Goal: Task Accomplishment & Management: Manage account settings

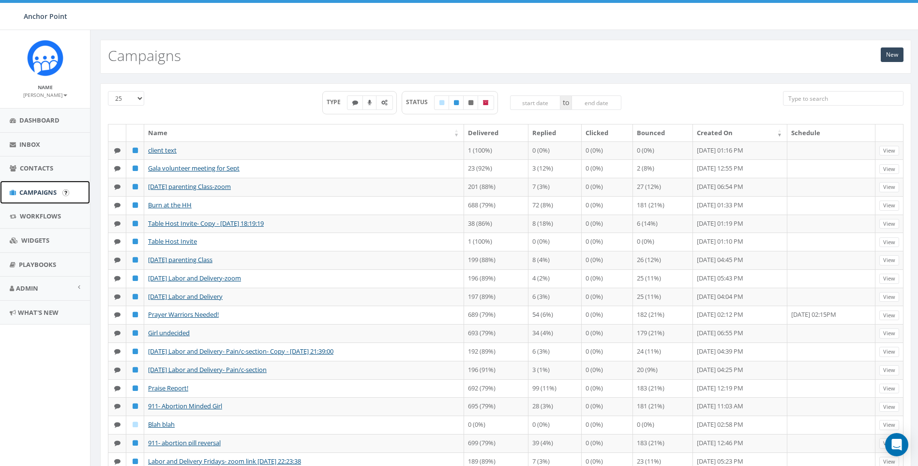
click at [39, 192] on span "Campaigns" at bounding box center [37, 192] width 37 height 9
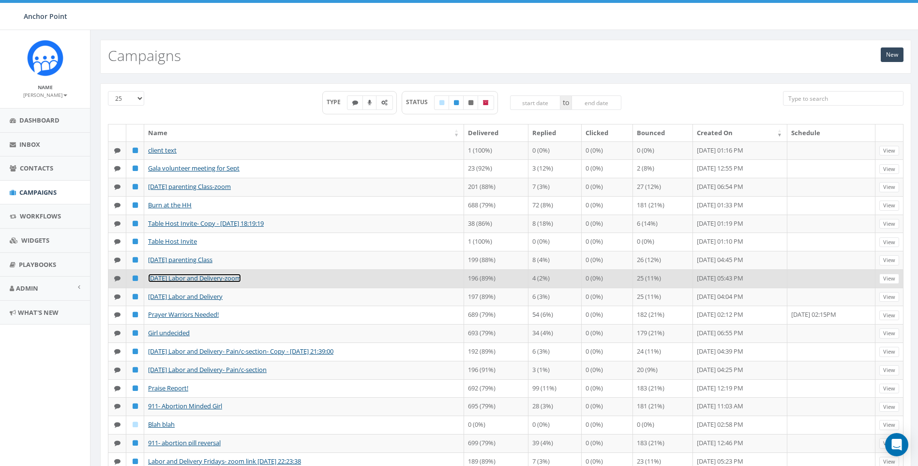
click at [185, 282] on link "[DATE] Labor and Delivery-zoom" at bounding box center [194, 277] width 93 height 9
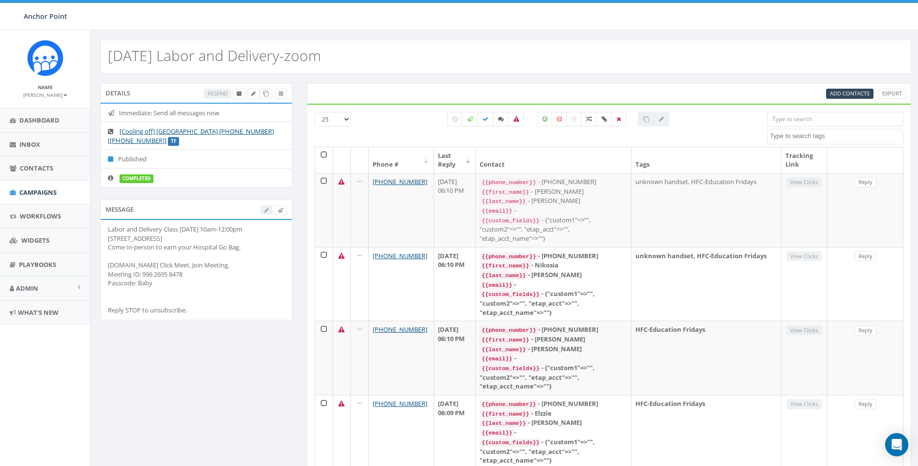
select select
click at [263, 91] on icon at bounding box center [265, 93] width 5 height 5
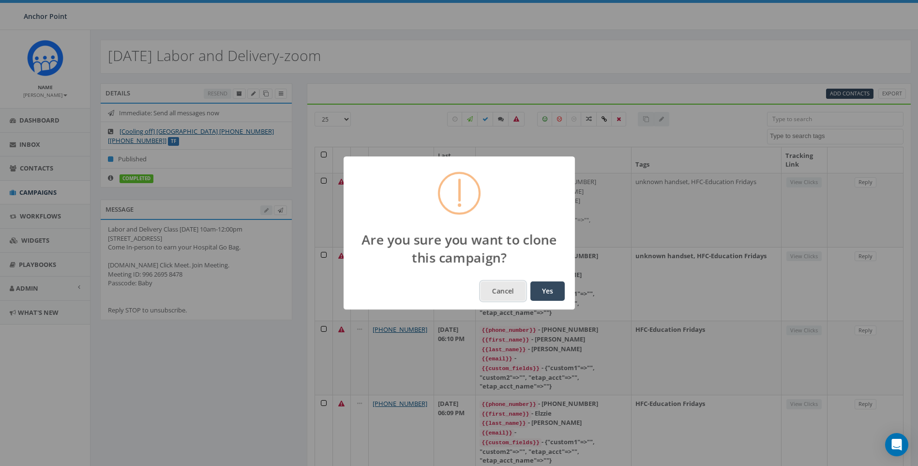
click at [516, 295] on button "Cancel" at bounding box center [503, 290] width 45 height 19
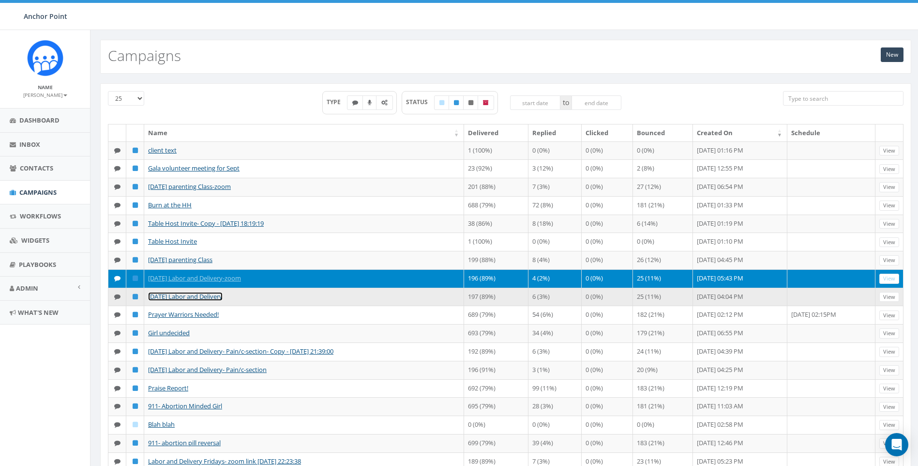
click at [185, 301] on link "[DATE] Labor and Delivery" at bounding box center [185, 296] width 75 height 9
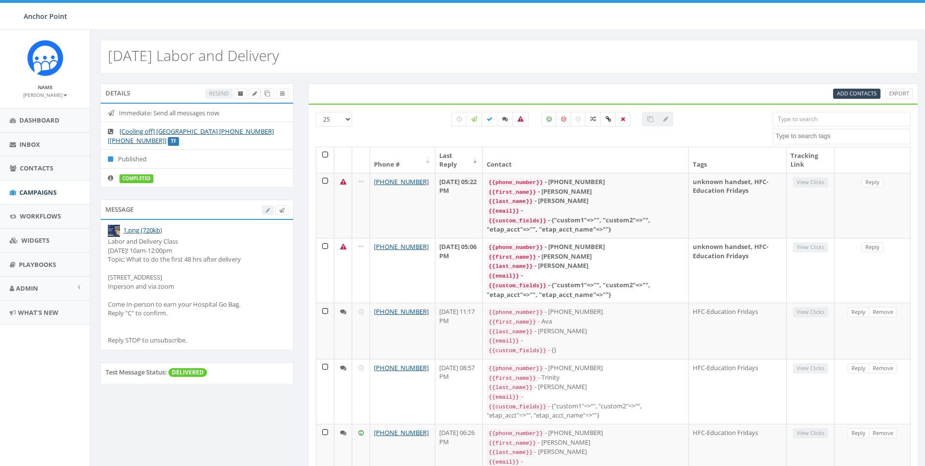
select select
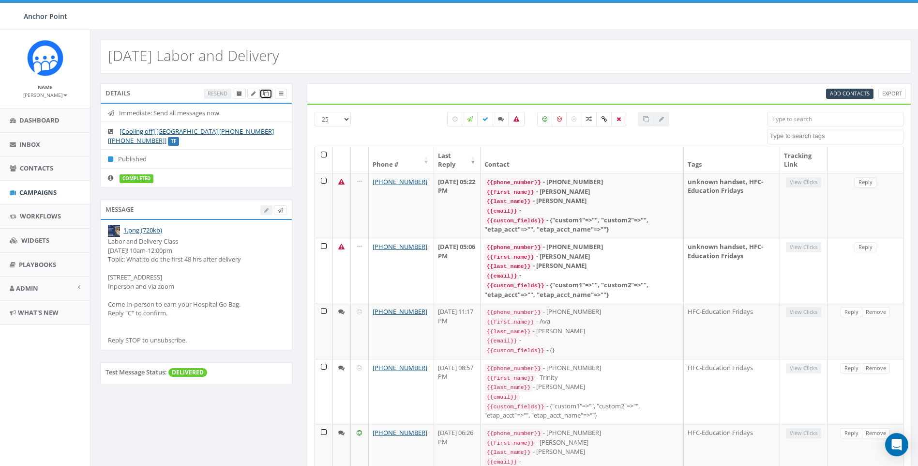
click at [265, 96] on icon at bounding box center [265, 93] width 5 height 5
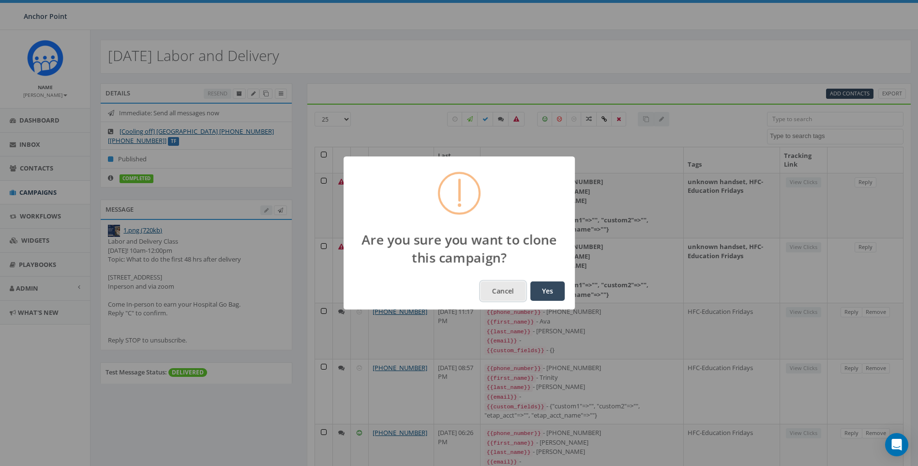
click at [499, 287] on button "Cancel" at bounding box center [503, 290] width 45 height 19
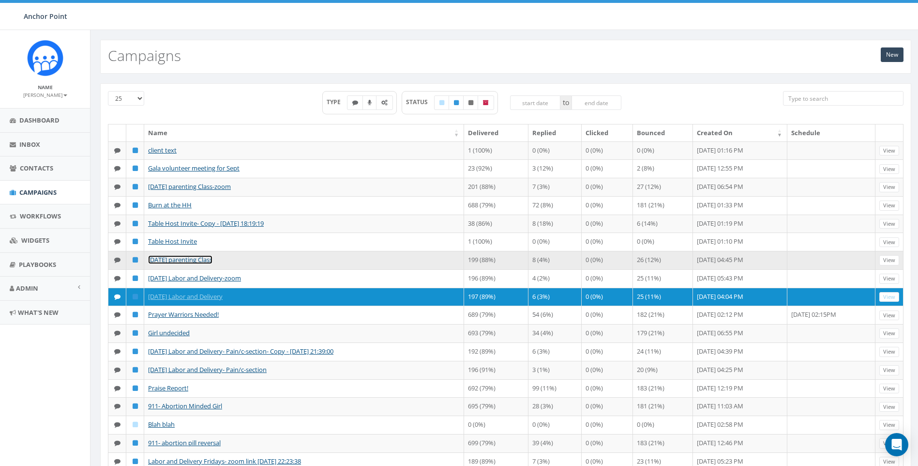
click at [178, 264] on link "Sept 5 parenting Class" at bounding box center [180, 259] width 64 height 9
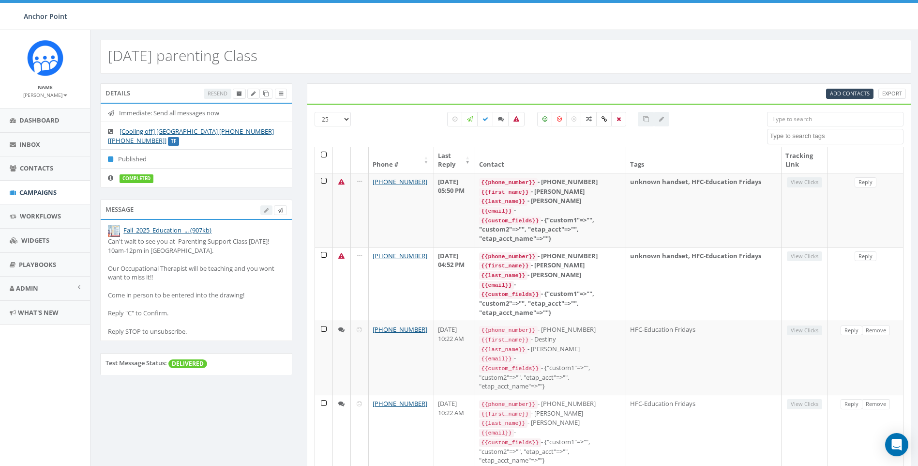
select select
click at [269, 94] on link at bounding box center [265, 94] width 13 height 10
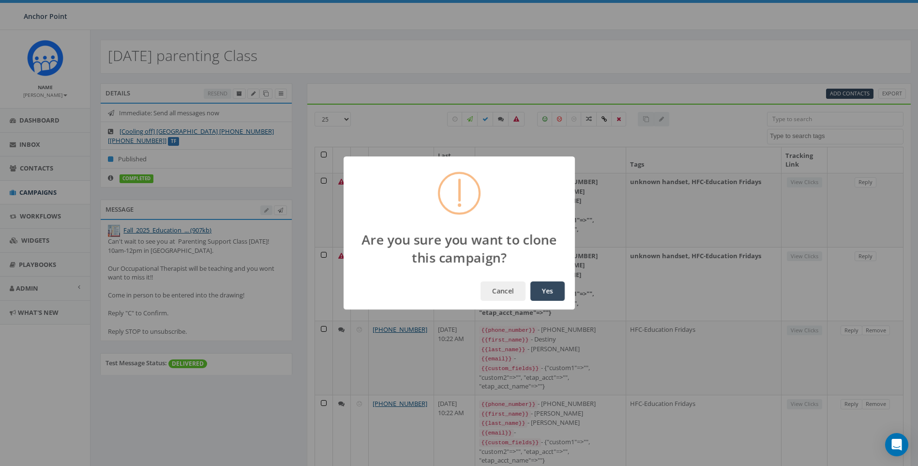
click at [541, 289] on button "Yes" at bounding box center [547, 290] width 34 height 19
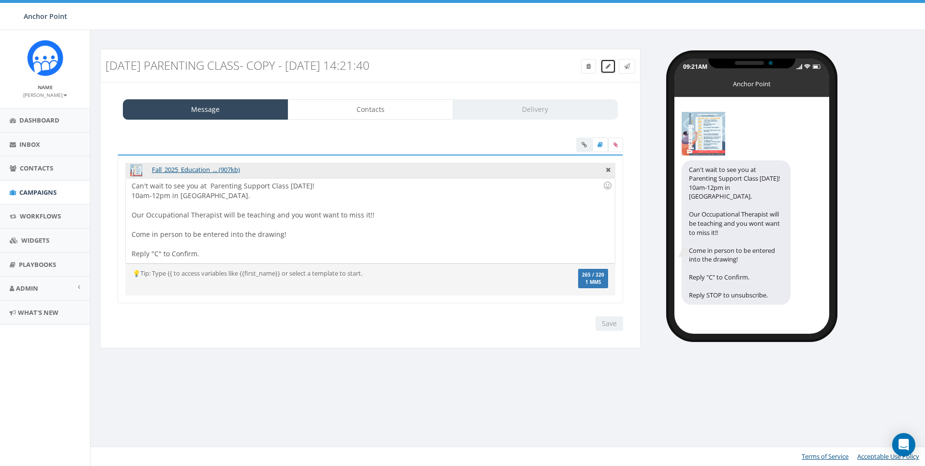
click at [607, 67] on icon at bounding box center [608, 66] width 5 height 6
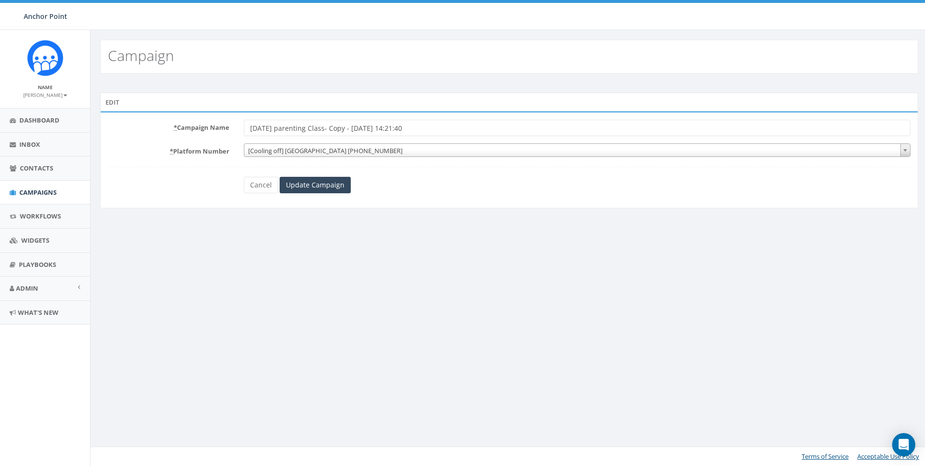
drag, startPoint x: 456, startPoint y: 131, endPoint x: 326, endPoint y: 131, distance: 130.2
click at [326, 131] on input "Sept 5 parenting Class- Copy - 2025-09-10 14:21:40" at bounding box center [577, 128] width 667 height 16
click at [271, 129] on input "Sept 5 parenting Class-" at bounding box center [577, 128] width 667 height 16
type input "[DATE] parenting Class-"
click at [312, 188] on input "Update Campaign" at bounding box center [315, 185] width 71 height 16
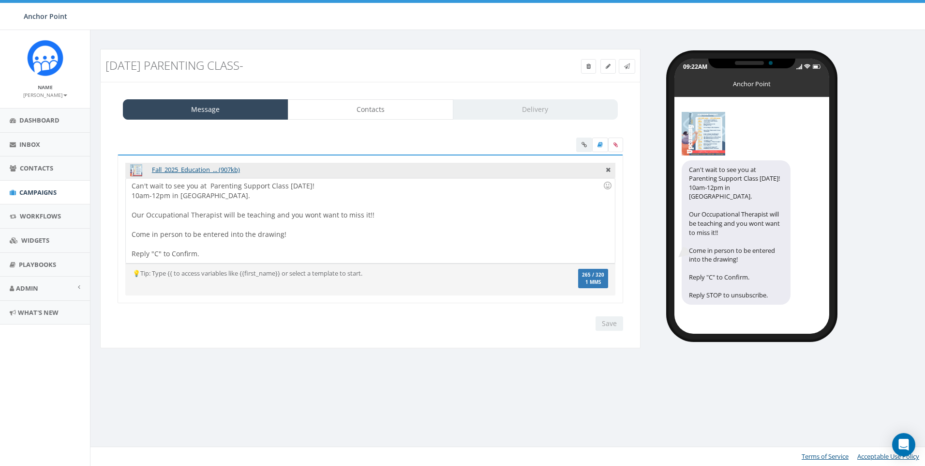
click at [137, 174] on img at bounding box center [136, 170] width 12 height 12
click at [168, 169] on link "Fall_2025_Education_... (907kb)" at bounding box center [196, 169] width 88 height 9
drag, startPoint x: 378, startPoint y: 214, endPoint x: 117, endPoint y: 213, distance: 261.8
click at [117, 213] on div "Fall_2025_Education_... (907kb) Can't wait to see you at Parenting Support Clas…" at bounding box center [370, 234] width 520 height 161
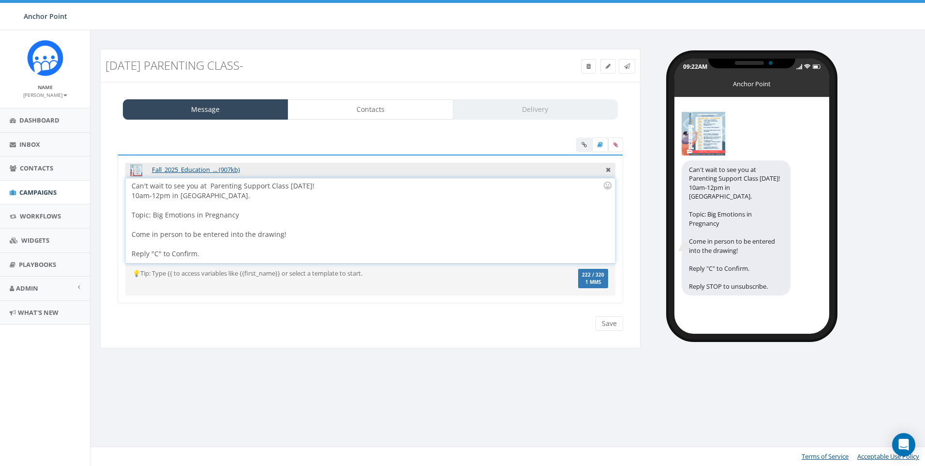
drag, startPoint x: 369, startPoint y: 218, endPoint x: 367, endPoint y: 223, distance: 5.4
click at [369, 218] on div "Can't wait to see you at Parenting Support Class [DATE]! 10am-12pm in [GEOGRAPH…" at bounding box center [370, 220] width 489 height 85
click at [267, 217] on div "Can't wait to see you at Parenting Support Class [DATE]! 10am-12pm in [GEOGRAPH…" at bounding box center [370, 220] width 489 height 85
click at [187, 227] on div at bounding box center [367, 225] width 471 height 10
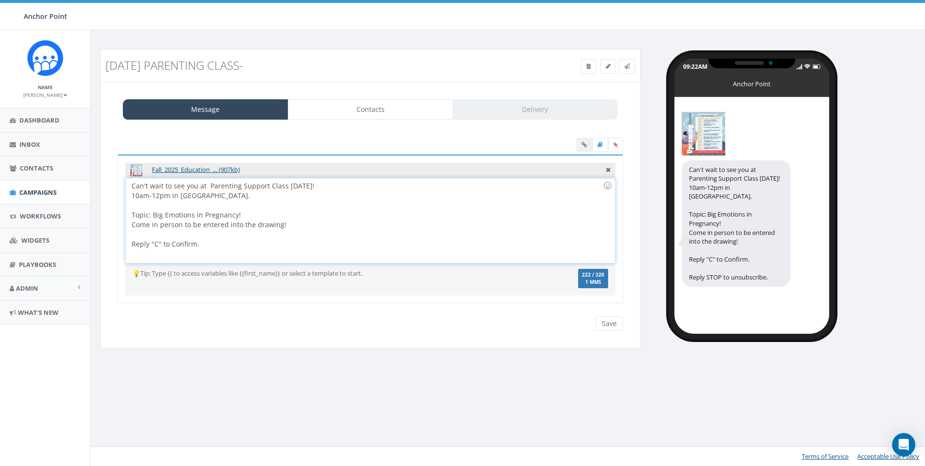
click at [296, 221] on div "Come in person to be entered into the drawing!" at bounding box center [367, 225] width 471 height 10
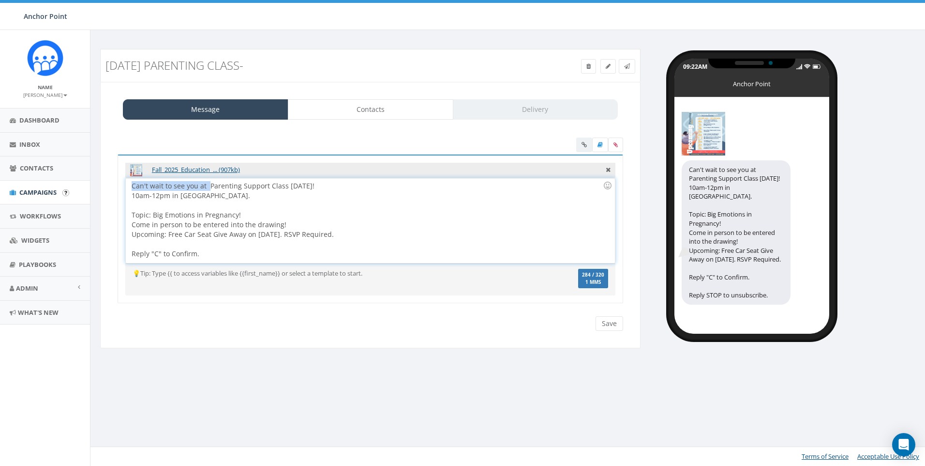
drag, startPoint x: 208, startPoint y: 187, endPoint x: 82, endPoint y: 183, distance: 125.4
click at [82, 183] on body "Anchor Point Anchor Point Profile Sign Out 38.36 % of Available Amount Used You…" at bounding box center [462, 233] width 925 height 466
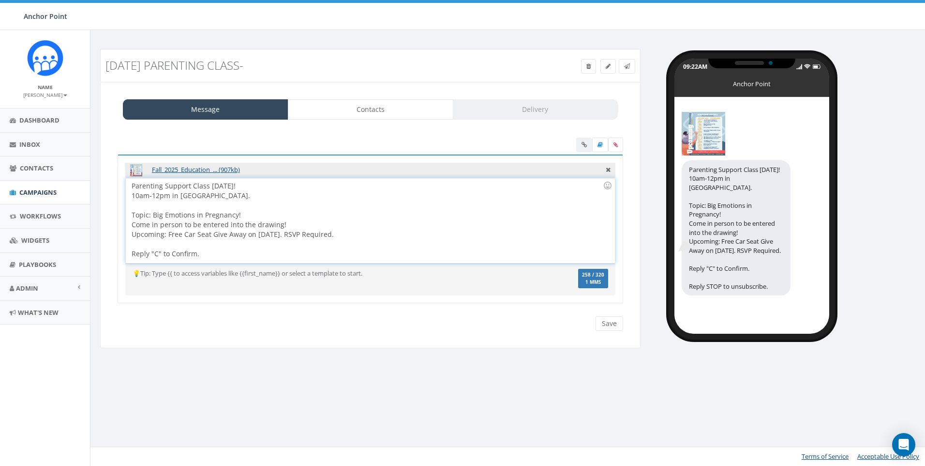
click at [131, 200] on div "Parenting Support Class [DATE]! 10am-12pm in [GEOGRAPHIC_DATA]. Topic: Big Emot…" at bounding box center [370, 220] width 489 height 85
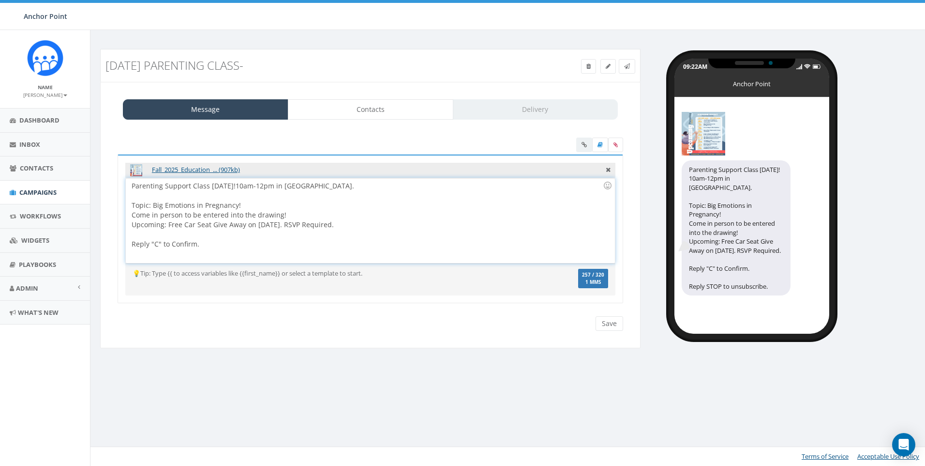
click at [287, 186] on div "Parenting Support Class [DATE]! 10am-12pm in [GEOGRAPHIC_DATA]. Topic: Big Emot…" at bounding box center [370, 220] width 489 height 85
drag, startPoint x: 330, startPoint y: 235, endPoint x: 284, endPoint y: 236, distance: 46.5
click at [284, 236] on div "in [GEOGRAPHIC_DATA]. Topic: Big Emotions in Pregnancy! Come in person to be en…" at bounding box center [367, 225] width 471 height 68
click at [291, 224] on div "in [GEOGRAPHIC_DATA]. Topic: Big Emotions in Pregnancy! Come in person to be en…" at bounding box center [367, 225] width 471 height 68
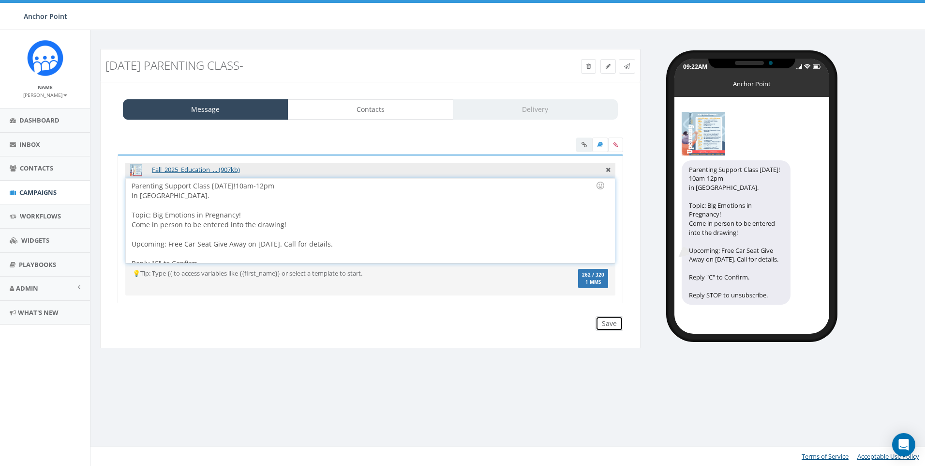
click at [613, 327] on input "Save" at bounding box center [610, 323] width 28 height 15
click at [390, 109] on link "Contacts" at bounding box center [371, 109] width 166 height 20
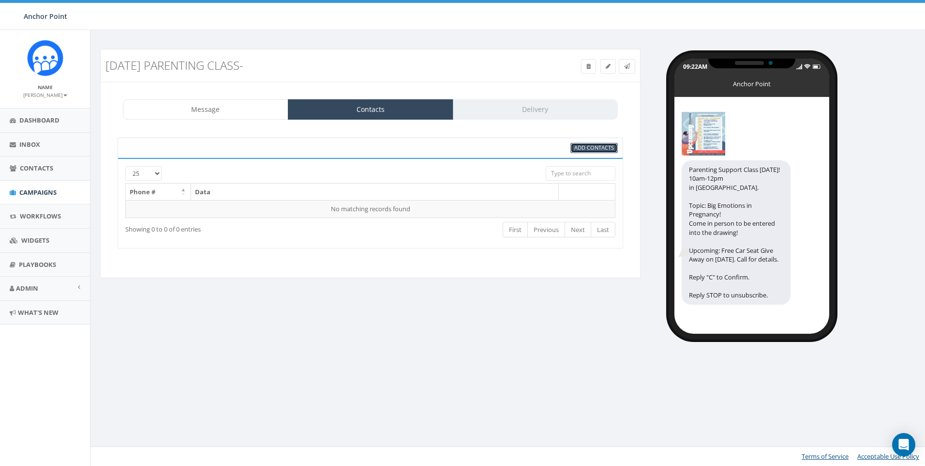
click at [602, 147] on span "Add Contacts" at bounding box center [595, 147] width 40 height 7
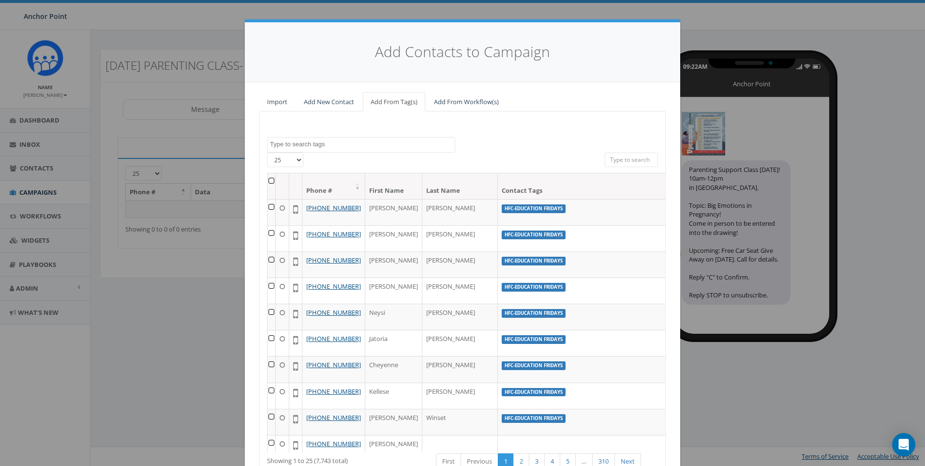
click at [324, 145] on textarea "Search" at bounding box center [362, 144] width 185 height 9
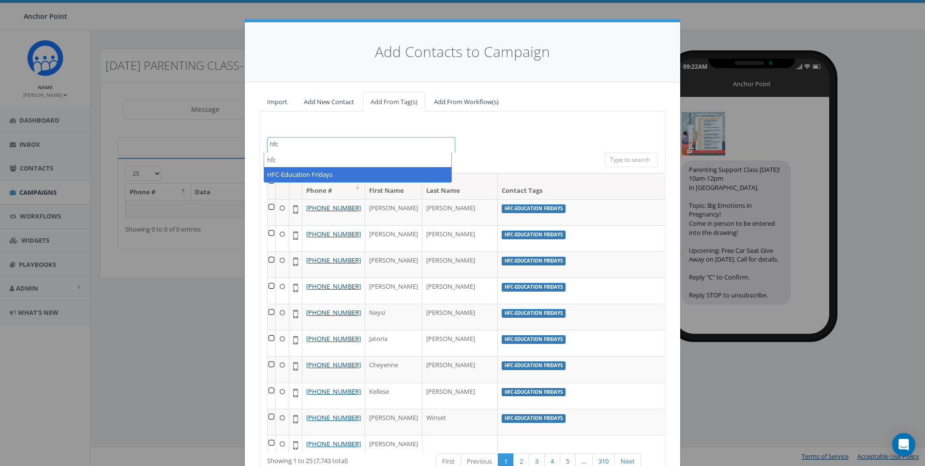
type textarea "hfc"
select select "HFC-Education Fridays"
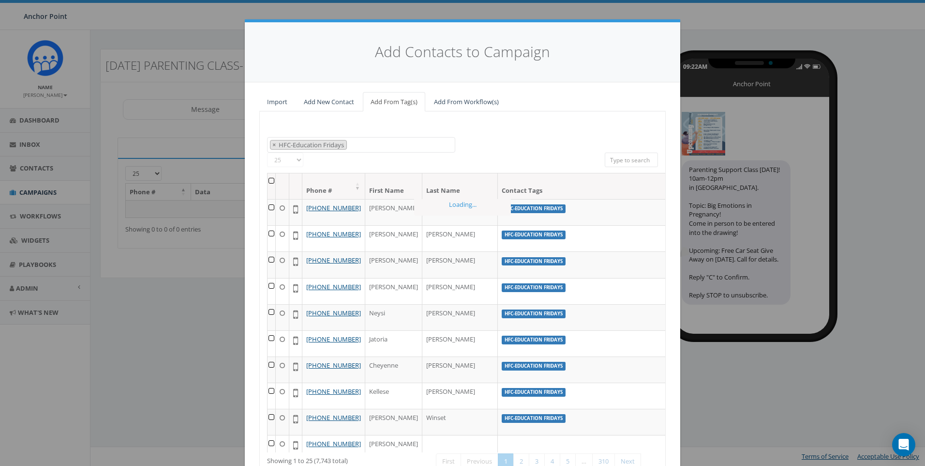
scroll to position [305, 0]
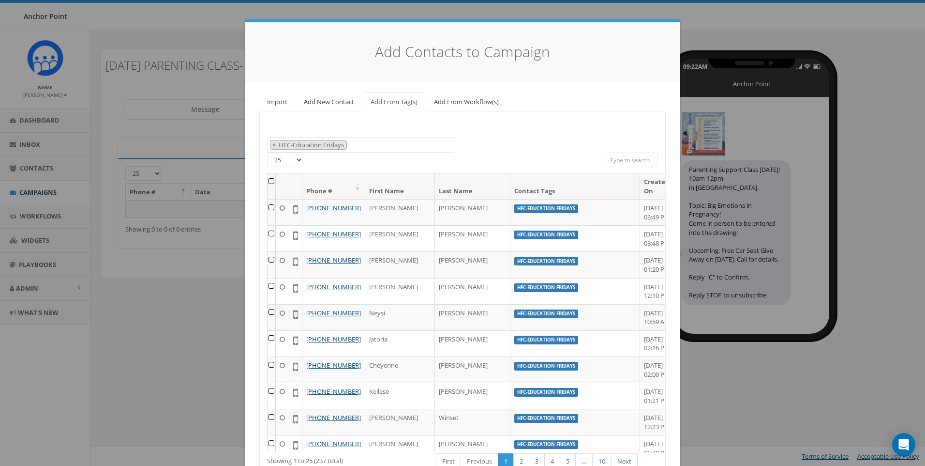
click at [295, 158] on select "25 50 100" at bounding box center [285, 159] width 36 height 15
select select "100"
click at [267, 152] on select "25 50 100" at bounding box center [285, 159] width 36 height 15
click at [271, 180] on th at bounding box center [272, 186] width 8 height 26
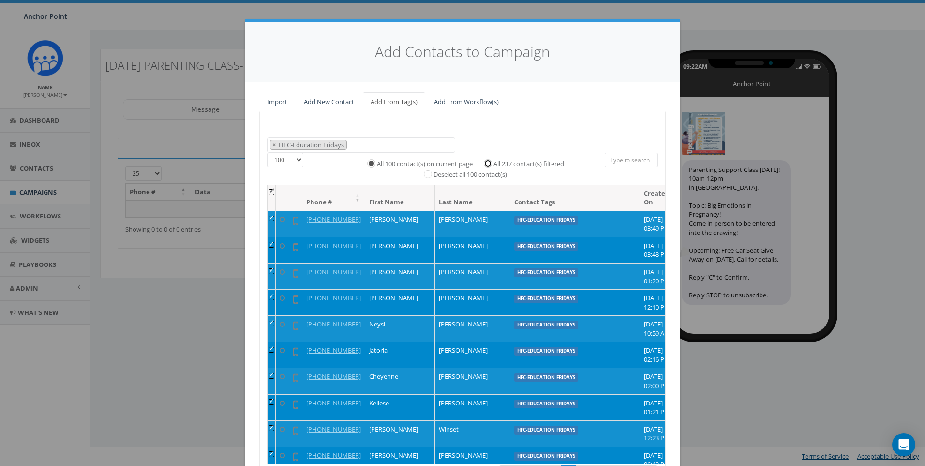
click at [489, 162] on input "All 237 contact(s) filtered" at bounding box center [490, 162] width 6 height 6
radio input "true"
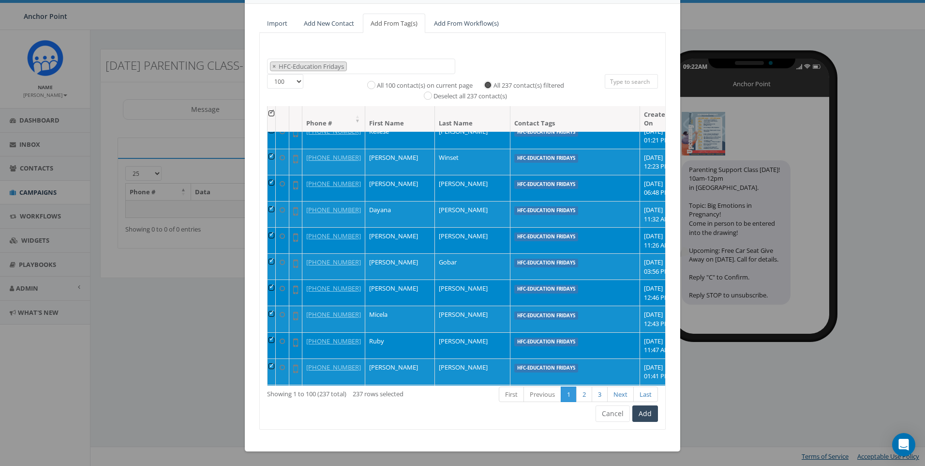
scroll to position [339, 0]
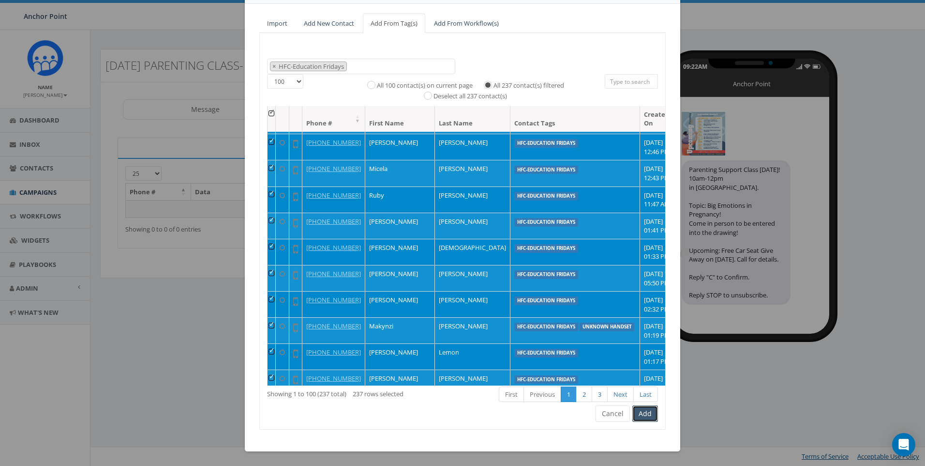
click at [646, 416] on button "Add" at bounding box center [646, 413] width 26 height 16
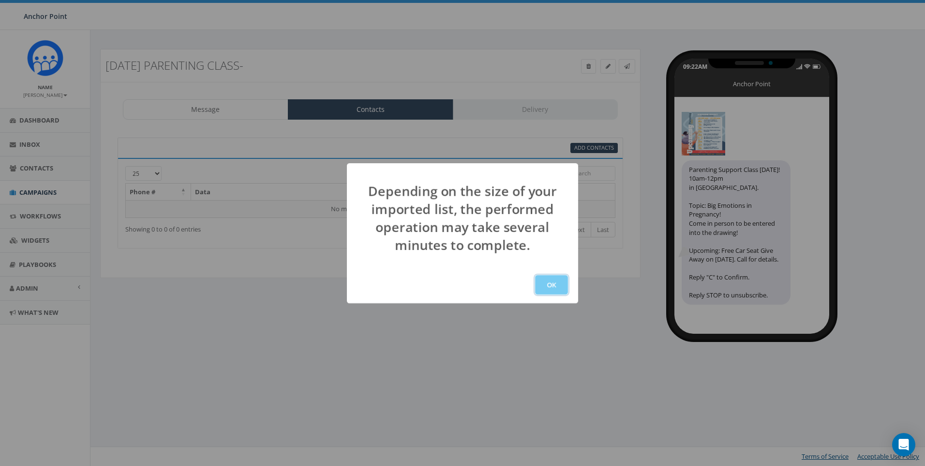
click at [554, 287] on button "OK" at bounding box center [551, 284] width 33 height 19
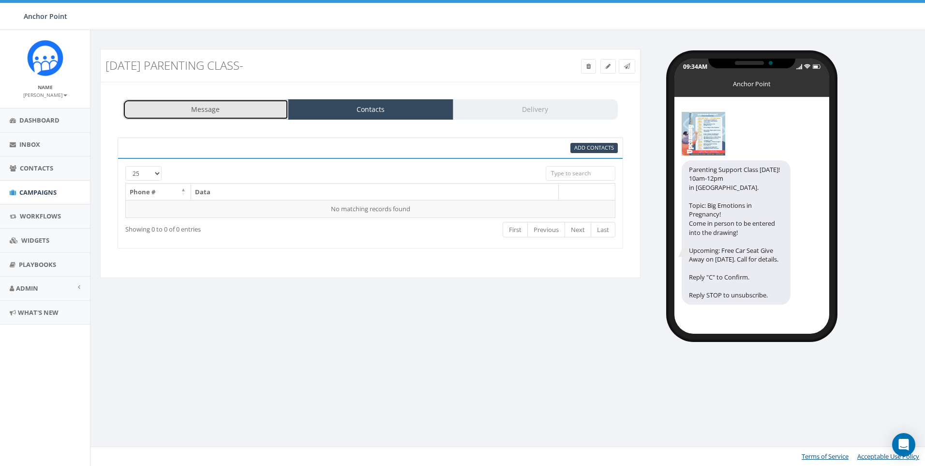
click at [225, 112] on link "Message" at bounding box center [206, 109] width 166 height 20
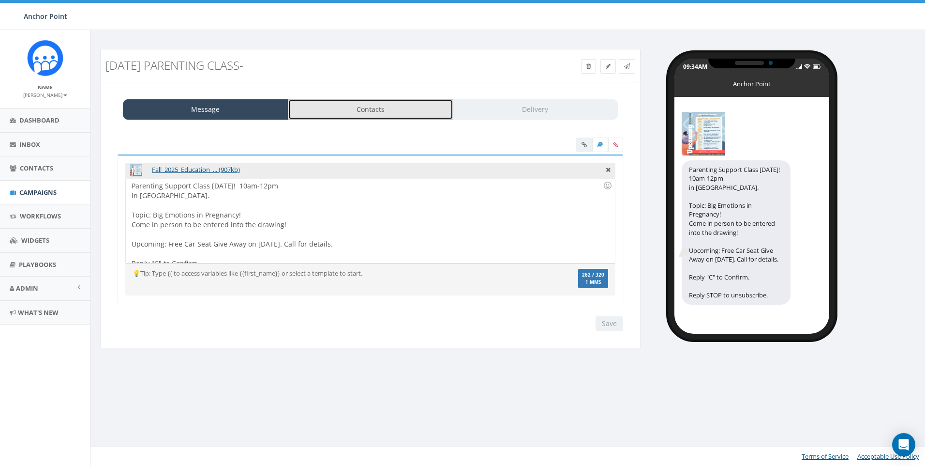
click at [335, 104] on link "Contacts" at bounding box center [371, 109] width 166 height 20
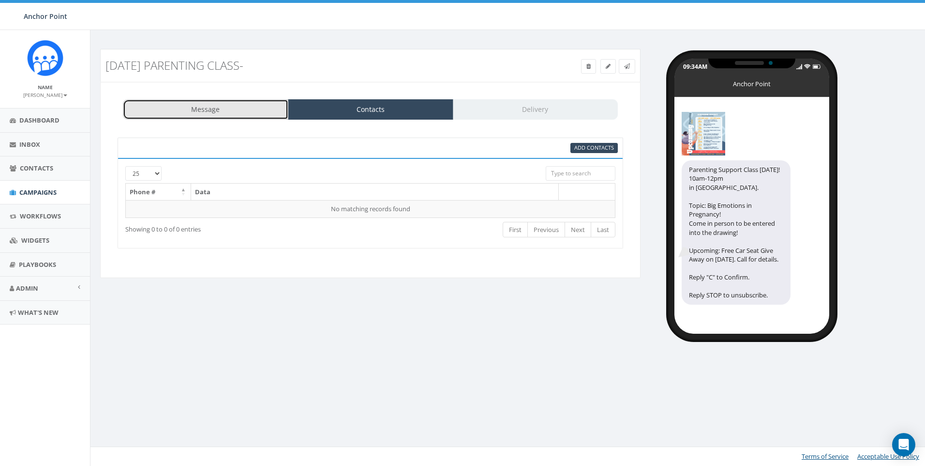
click at [204, 107] on link "Message" at bounding box center [206, 109] width 166 height 20
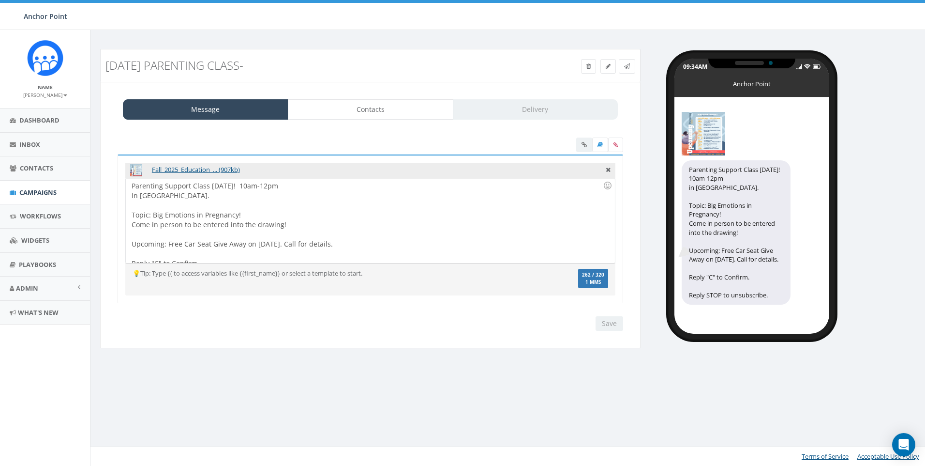
click at [486, 114] on div "Message Contacts Delivery" at bounding box center [370, 109] width 495 height 20
click at [430, 110] on link "Contacts" at bounding box center [371, 109] width 166 height 20
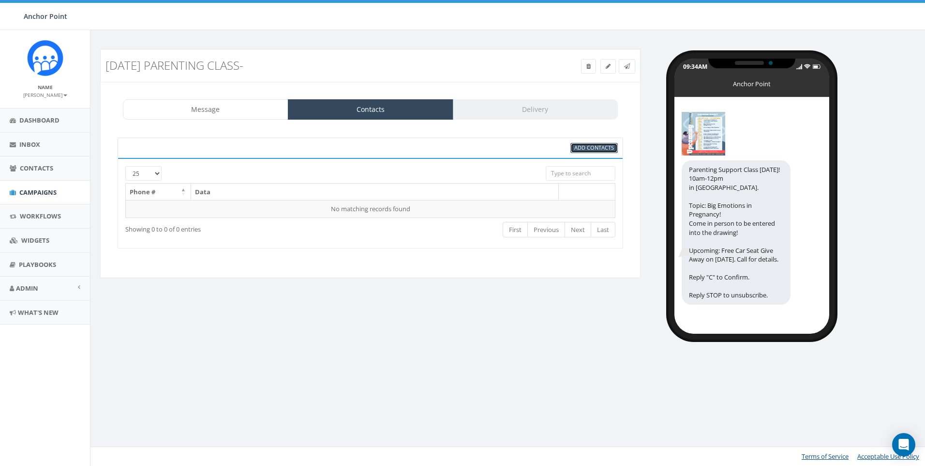
click at [583, 148] on span "Add Contacts" at bounding box center [595, 147] width 40 height 7
select select
select select "100"
click at [579, 148] on span "Add Contacts" at bounding box center [595, 147] width 40 height 7
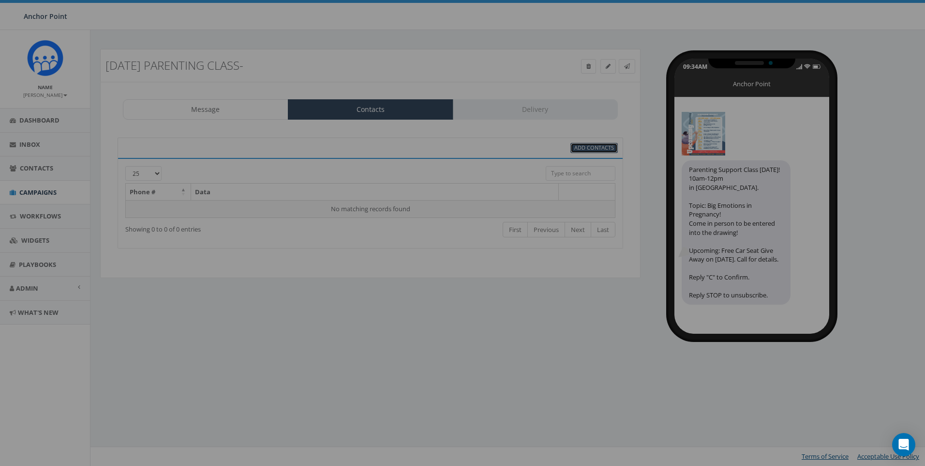
select select
select select "100"
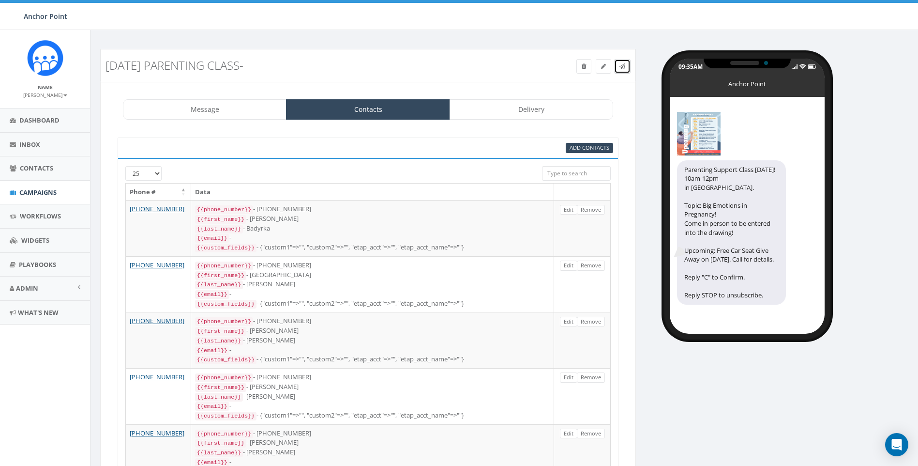
click at [622, 67] on icon at bounding box center [623, 66] width 6 height 6
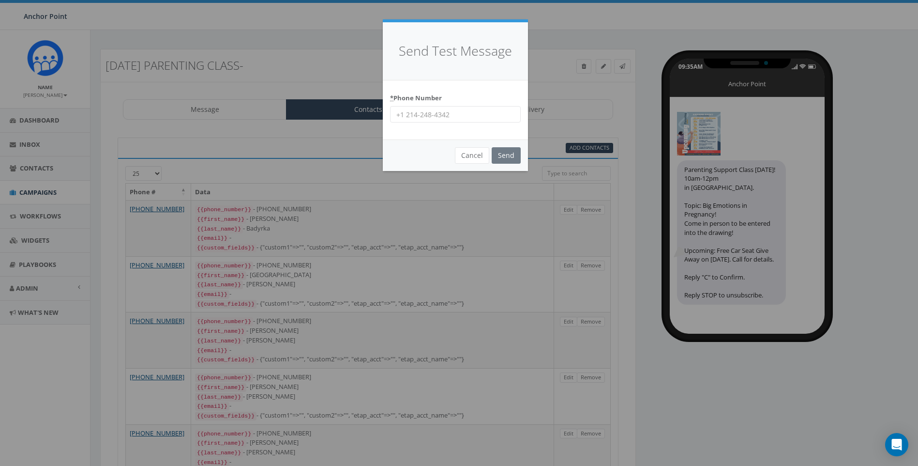
click at [424, 117] on input "* Phone Number" at bounding box center [455, 114] width 131 height 16
click at [447, 115] on input "9704430507" at bounding box center [455, 114] width 131 height 16
type input "9704430507"
click at [505, 151] on input "Send" at bounding box center [506, 155] width 29 height 16
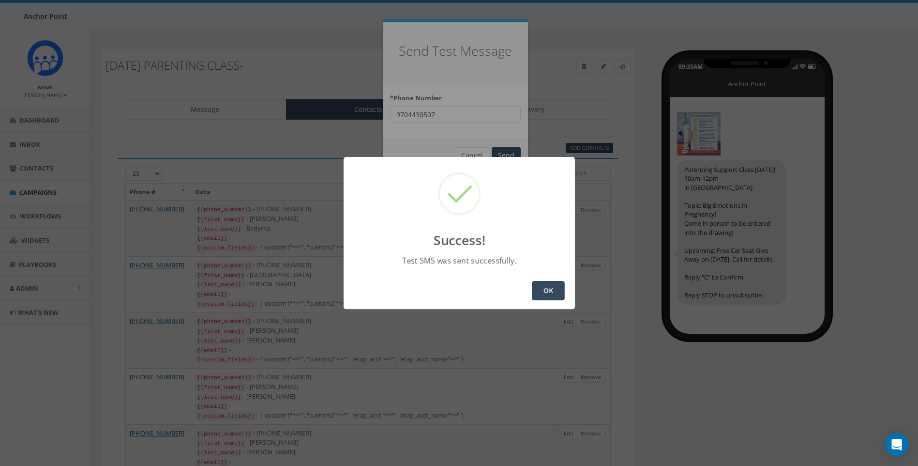
click at [556, 288] on button "OK" at bounding box center [548, 290] width 33 height 19
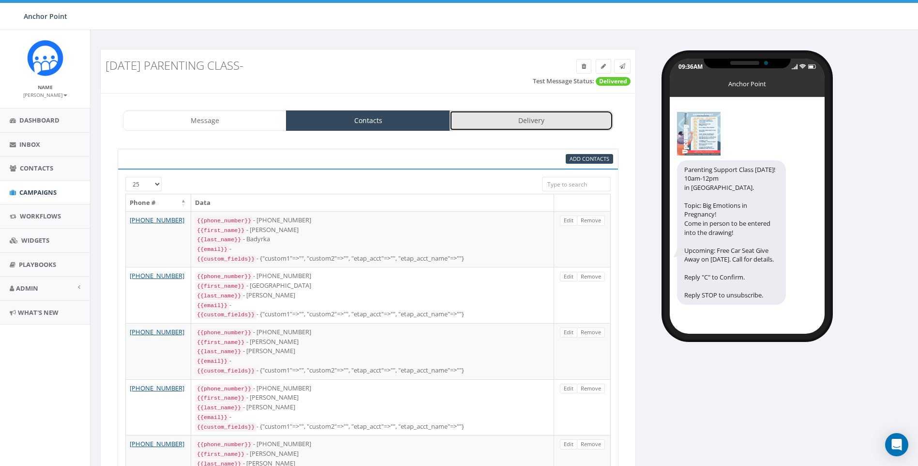
click at [563, 114] on link "Delivery" at bounding box center [532, 120] width 164 height 20
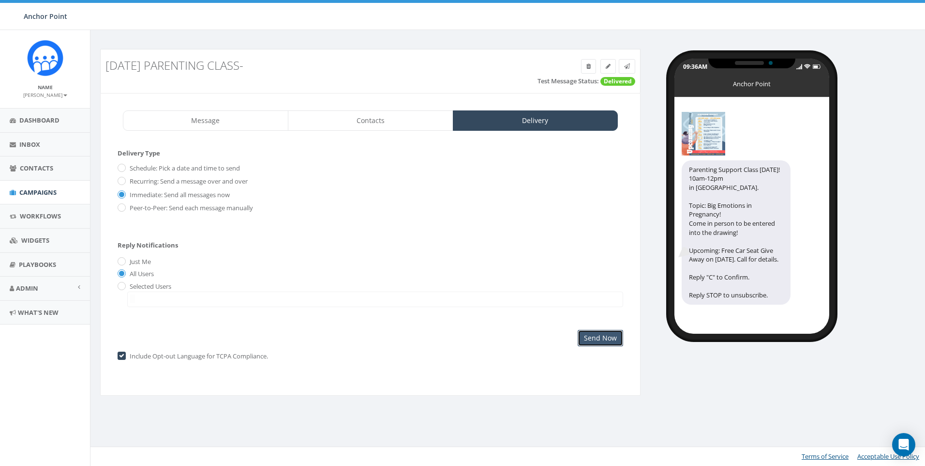
click at [589, 342] on input "Send Now" at bounding box center [600, 338] width 45 height 16
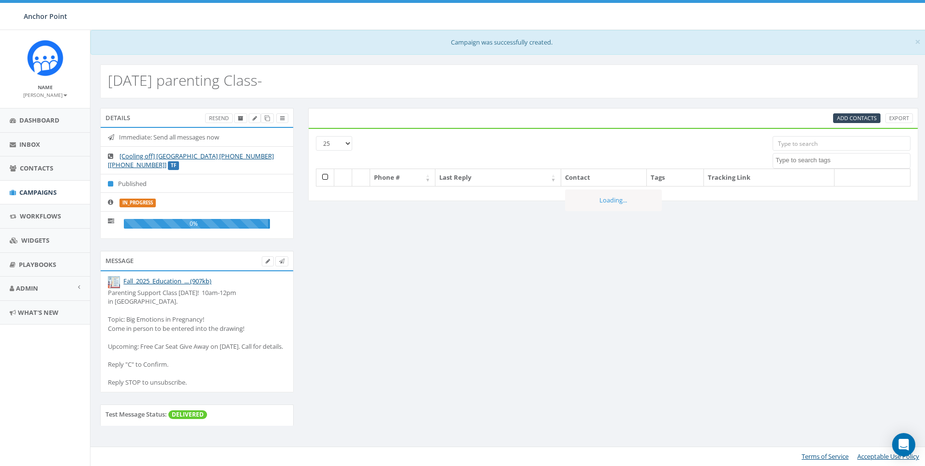
select select
